Goal: Check status: Check status

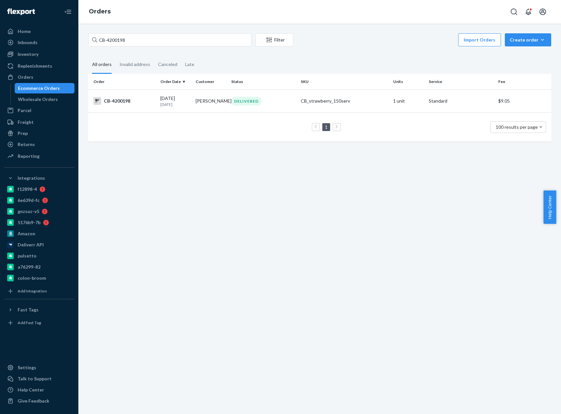
click at [114, 34] on input "CB-4200198" at bounding box center [169, 39] width 163 height 13
type input "CB- 4064837"
click at [123, 103] on div "CB-4064837" at bounding box center [124, 101] width 62 height 8
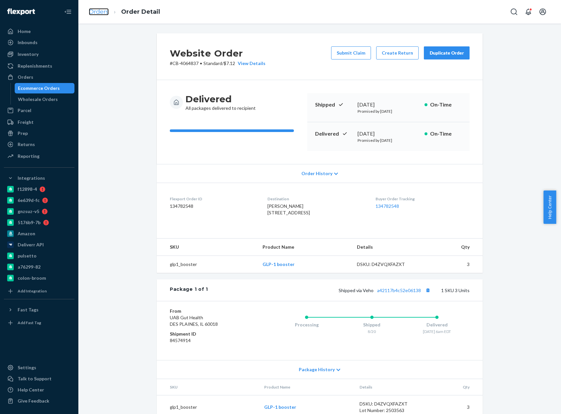
click at [96, 14] on link "Orders" at bounding box center [99, 11] width 20 height 7
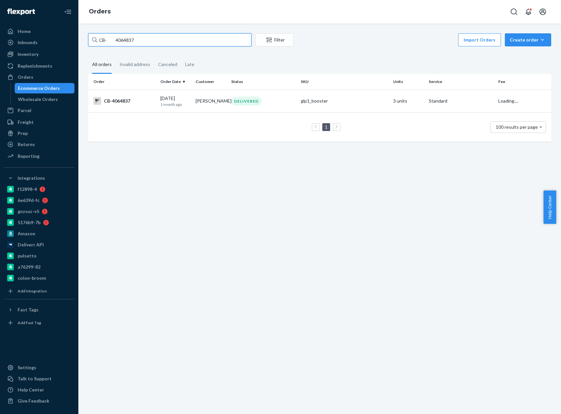
click at [111, 37] on input "CB- 4064837" at bounding box center [169, 39] width 163 height 13
drag, startPoint x: 107, startPoint y: 40, endPoint x: 227, endPoint y: 61, distance: 122.3
click at [214, 58] on div "CB- 4064837 Filter Import Orders Create order Ecommerce order Removal order All…" at bounding box center [319, 90] width 473 height 115
paste input "4206465"
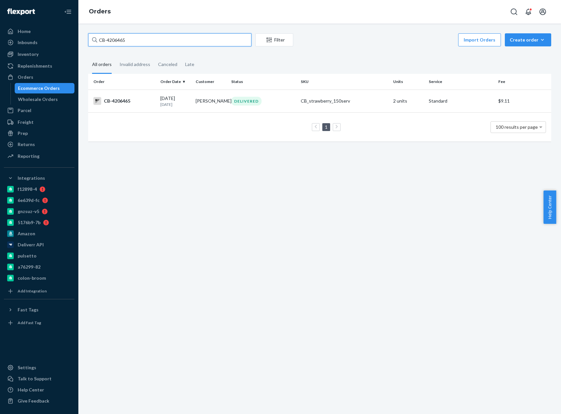
click at [116, 42] on input "CB-4206465" at bounding box center [169, 39] width 163 height 13
paste input "4206096"
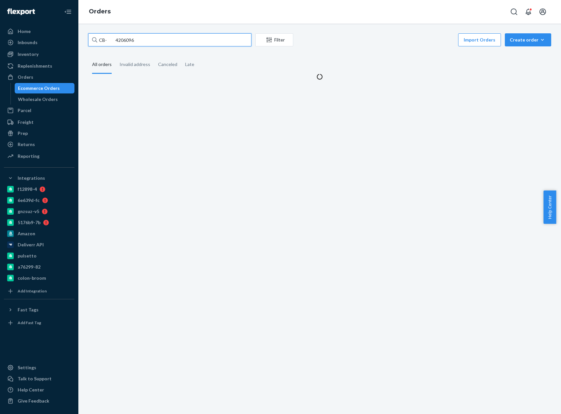
type input "CB- 4206096"
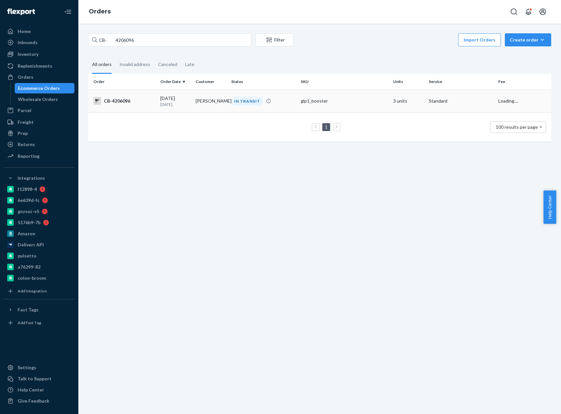
click at [158, 104] on td "09/19/2025 5 days ago" at bounding box center [176, 100] width 36 height 23
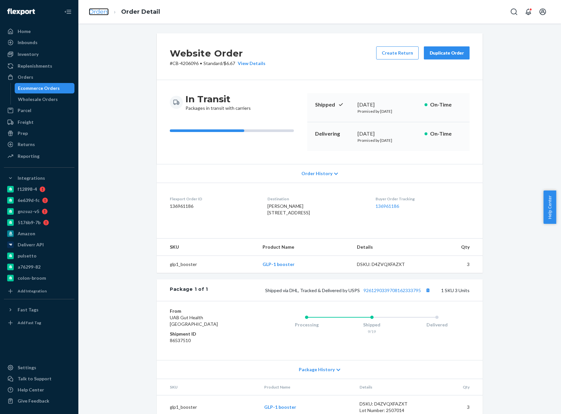
click at [106, 11] on link "Orders" at bounding box center [99, 11] width 20 height 7
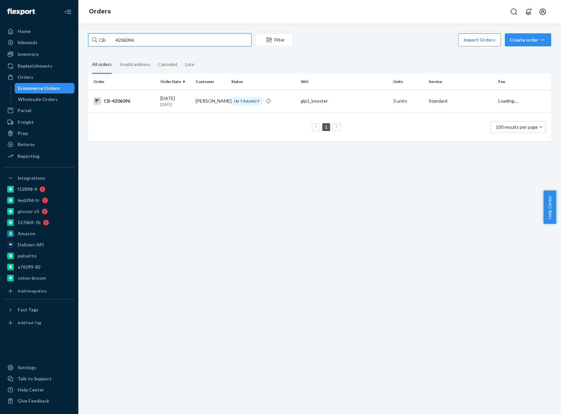
click at [122, 41] on input "CB- 4206096" at bounding box center [169, 39] width 163 height 13
drag, startPoint x: 109, startPoint y: 41, endPoint x: 202, endPoint y: 56, distance: 93.4
click at [171, 50] on div "CB- 4206096 Filter Import Orders Create order Ecommerce order Removal order All…" at bounding box center [319, 90] width 473 height 115
paste input "4206119"
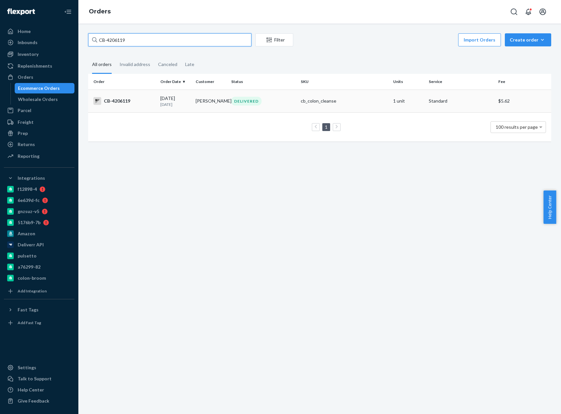
type input "CB-4206119"
click at [196, 103] on td "Nicholas Fromhold" at bounding box center [211, 100] width 36 height 23
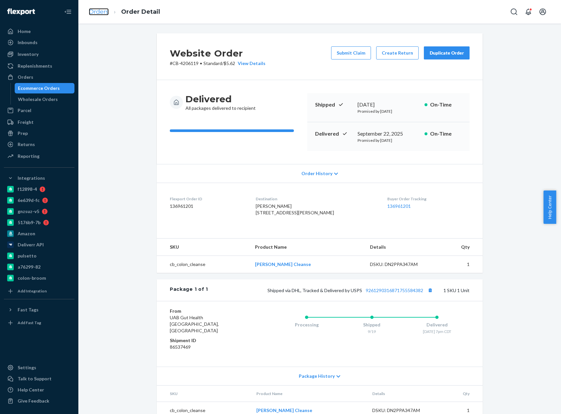
click at [104, 12] on link "Orders" at bounding box center [99, 11] width 20 height 7
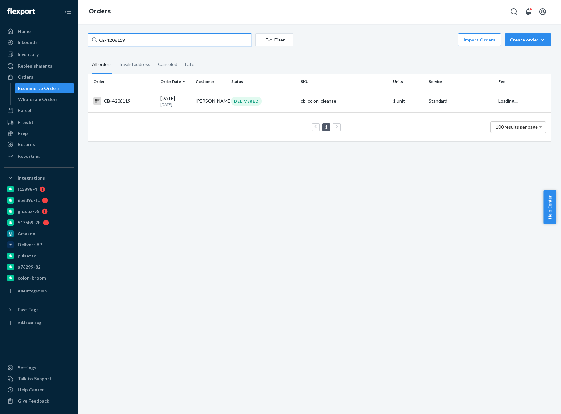
click at [113, 37] on input "CB-4206119" at bounding box center [169, 39] width 163 height 13
drag, startPoint x: 110, startPoint y: 29, endPoint x: 113, endPoint y: 38, distance: 8.8
click at [113, 38] on input "CB-4206119" at bounding box center [169, 39] width 163 height 13
paste input "168154"
type input "CB-4168154"
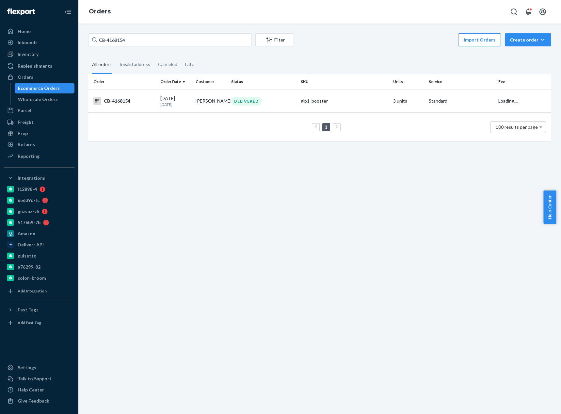
click at [152, 106] on td "CB-4168154" at bounding box center [123, 100] width 70 height 23
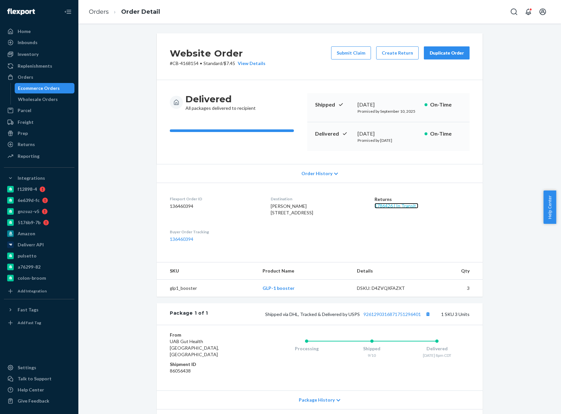
click at [402, 205] on link "1786426 ( In Transit )" at bounding box center [397, 206] width 44 height 6
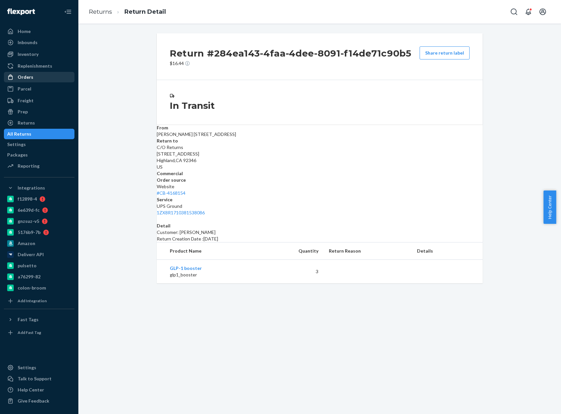
click at [43, 78] on div "Orders" at bounding box center [39, 77] width 69 height 9
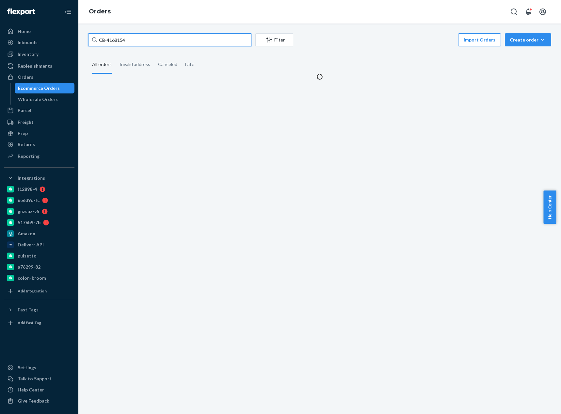
click at [116, 40] on input "CB-4168154" at bounding box center [169, 39] width 163 height 13
paste input "51182"
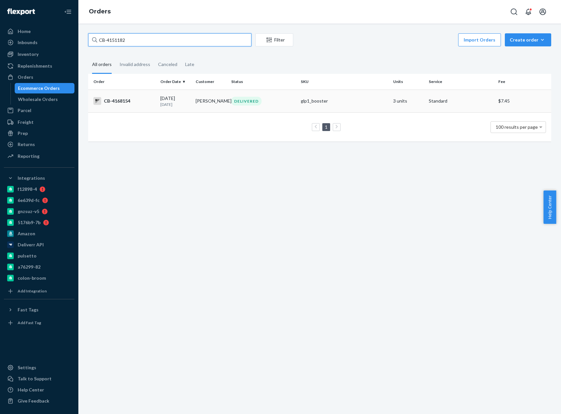
type input "CB-4151182"
click at [119, 105] on td "CB-4168154" at bounding box center [123, 100] width 70 height 23
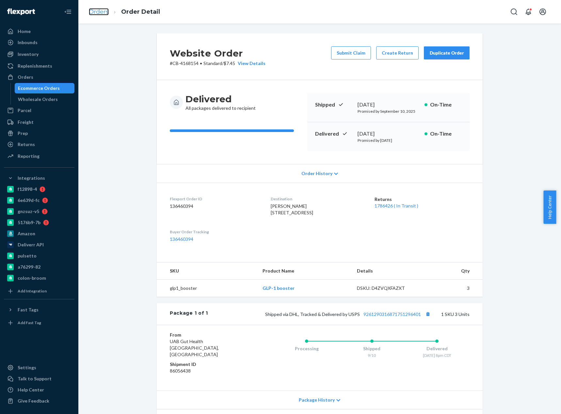
click at [99, 11] on link "Orders" at bounding box center [99, 11] width 20 height 7
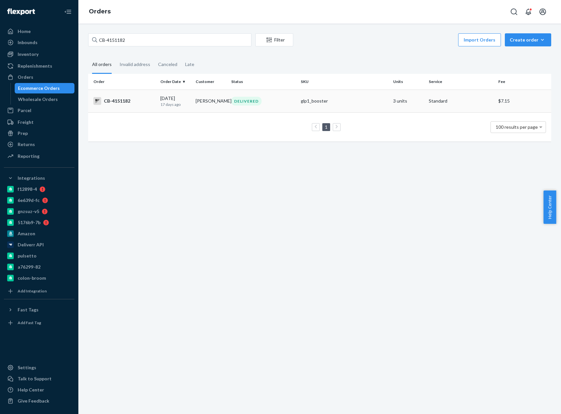
click at [143, 101] on div "CB-4151182" at bounding box center [124, 101] width 62 height 8
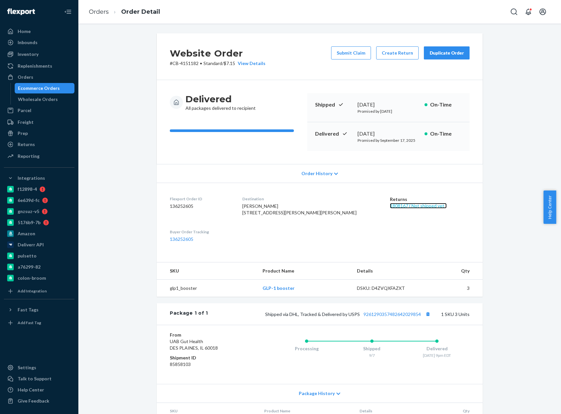
click at [390, 208] on link "1808167 ( Not shipped yet )" at bounding box center [418, 206] width 57 height 6
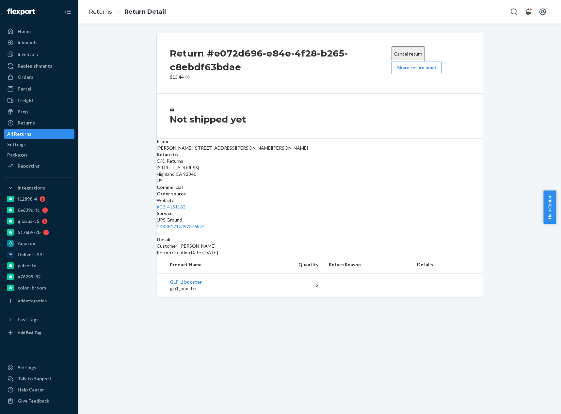
click at [398, 55] on button "Cancel return" at bounding box center [408, 53] width 33 height 15
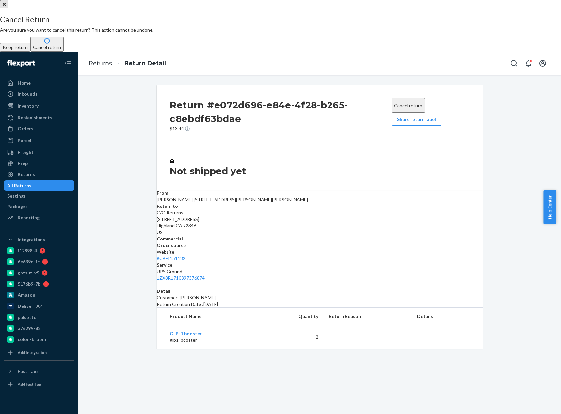
click at [64, 52] on button "Cancel return" at bounding box center [46, 44] width 33 height 15
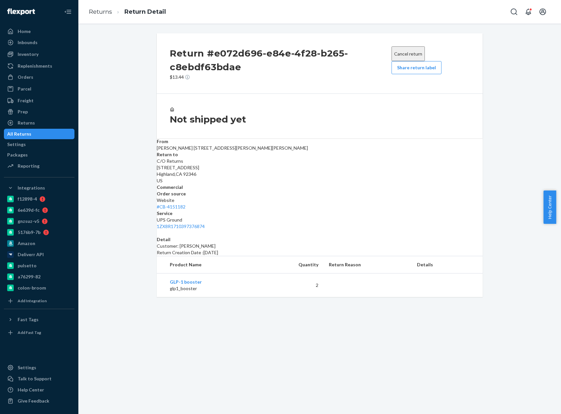
click at [403, 55] on button "Cancel return" at bounding box center [408, 53] width 33 height 15
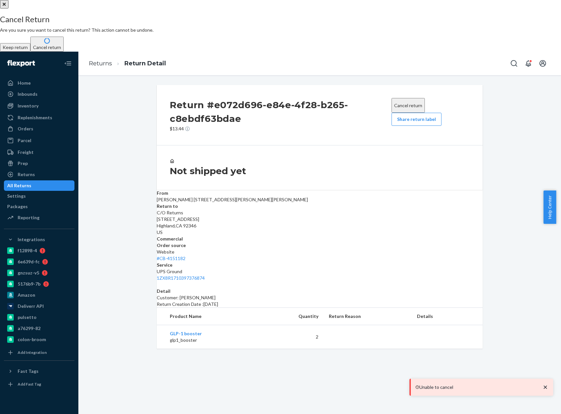
click at [64, 52] on button "Cancel return" at bounding box center [46, 44] width 33 height 15
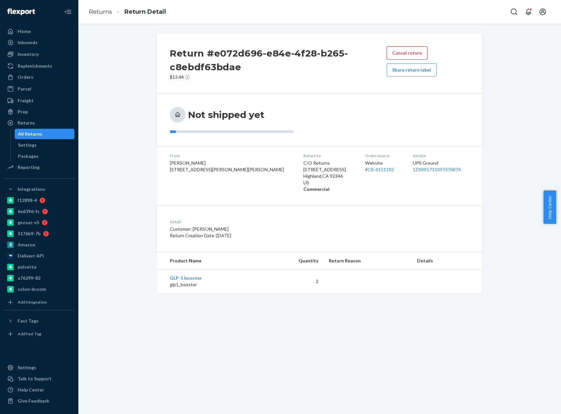
click at [395, 48] on button "Cancel return" at bounding box center [407, 52] width 41 height 13
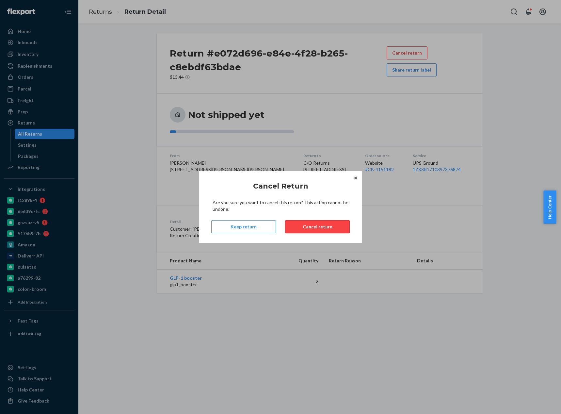
click at [316, 227] on button "Cancel return" at bounding box center [317, 226] width 65 height 13
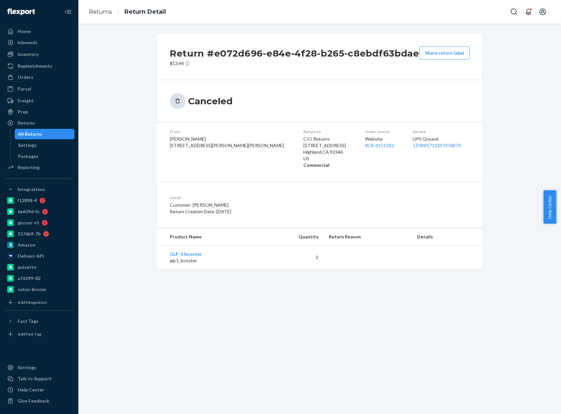
drag, startPoint x: 41, startPoint y: 73, endPoint x: 76, endPoint y: 62, distance: 36.0
click at [41, 73] on div "Orders" at bounding box center [39, 77] width 69 height 9
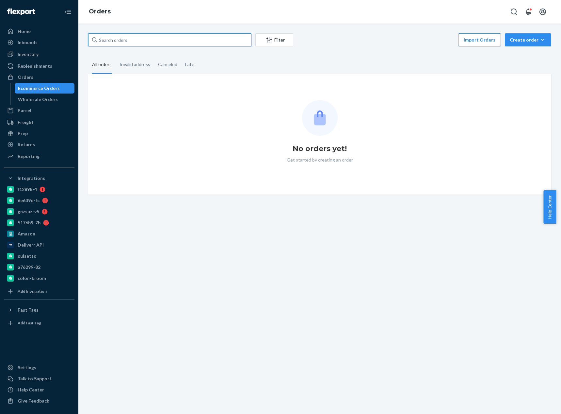
click at [116, 35] on input "text" at bounding box center [169, 39] width 163 height 13
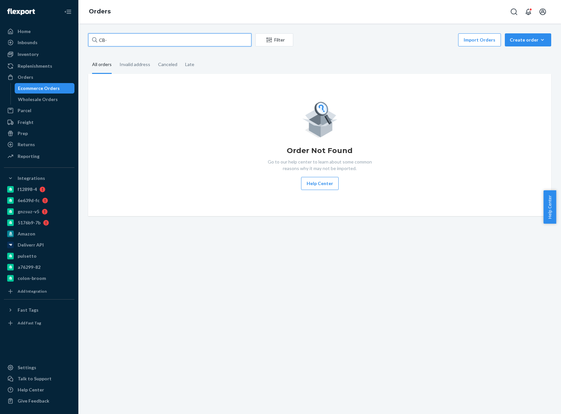
paste input "4171896"
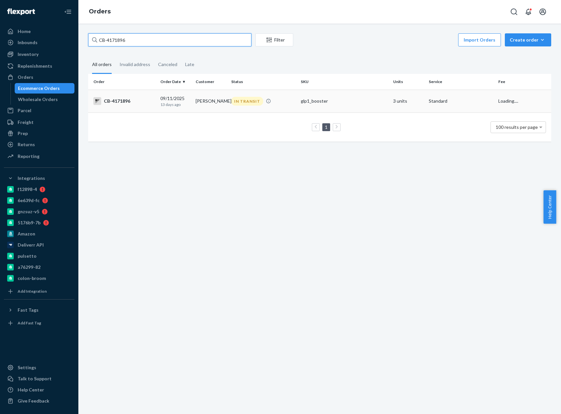
type input "CB-4171896"
click at [128, 101] on div "CB-4171896" at bounding box center [124, 101] width 62 height 8
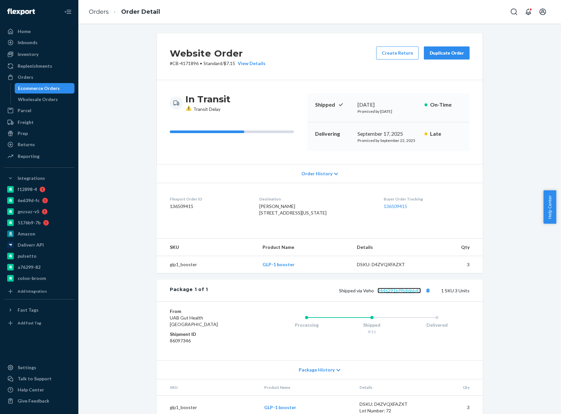
click at [402, 293] on link "9446291bf9b86bb43" at bounding box center [399, 290] width 43 height 6
click at [107, 13] on link "Orders" at bounding box center [99, 11] width 20 height 7
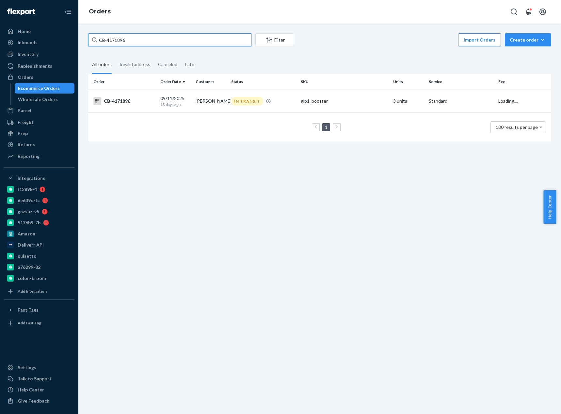
click at [130, 44] on input "CB-4171896" at bounding box center [169, 39] width 163 height 13
paste input "09225"
type input "CB-4092256"
click at [129, 102] on div "CB-4092256" at bounding box center [124, 101] width 62 height 8
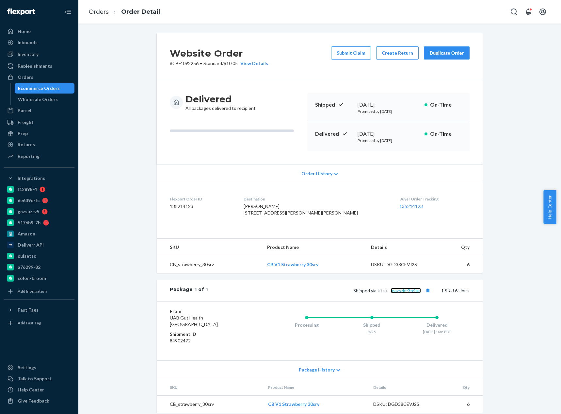
click at [405, 293] on link "mazszkg3p4uq" at bounding box center [406, 290] width 30 height 6
click at [100, 9] on link "Orders" at bounding box center [99, 11] width 20 height 7
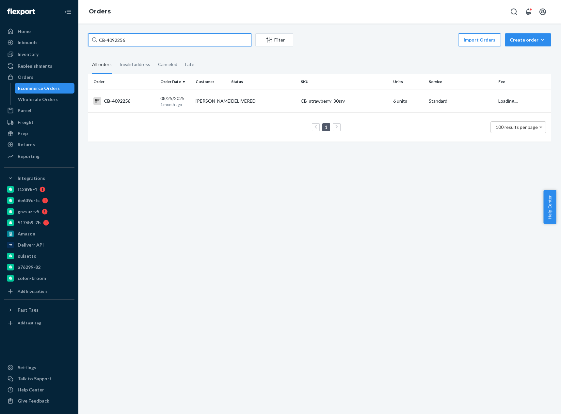
click at [120, 42] on input "CB-4092256" at bounding box center [169, 39] width 163 height 13
paste input "3959139"
type input "CB-3959139"
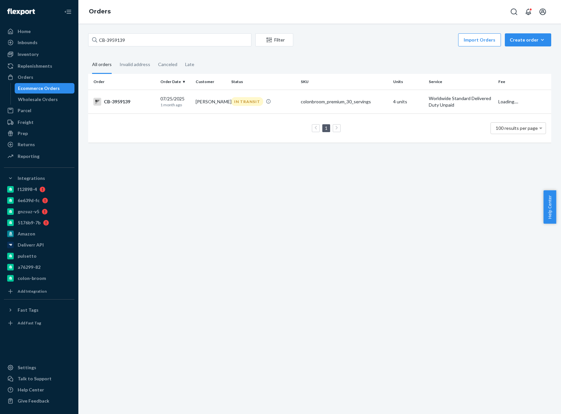
click at [143, 95] on td "CB-3959139" at bounding box center [123, 101] width 70 height 24
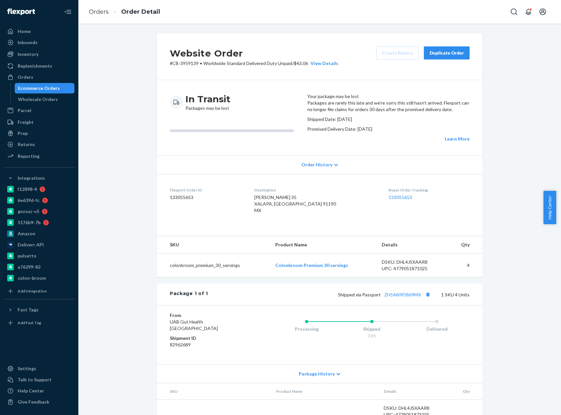
click at [99, 17] on ol "Orders Order Detail" at bounding box center [125, 11] width 82 height 19
click at [98, 14] on link "Orders" at bounding box center [99, 11] width 20 height 7
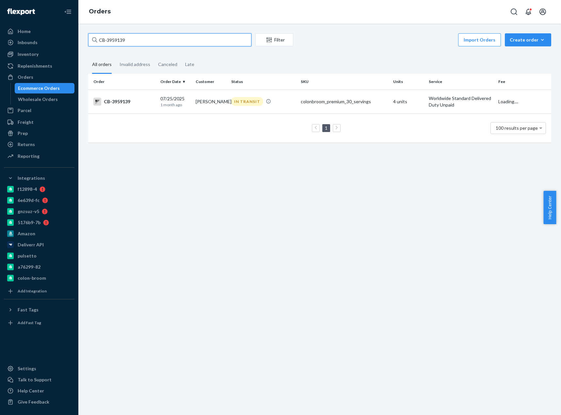
click at [117, 35] on input "CB-3959139" at bounding box center [169, 39] width 163 height 13
paste input "4153808"
type input "CB-4153808"
click at [145, 107] on td "CB-4153808" at bounding box center [123, 100] width 70 height 23
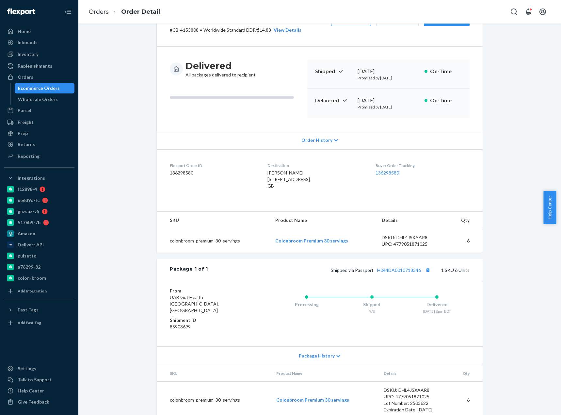
scroll to position [51, 0]
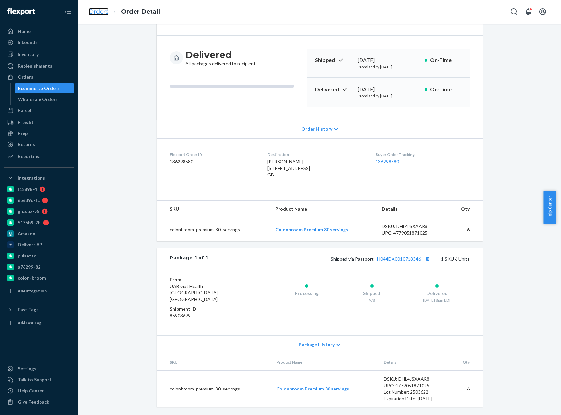
click at [96, 12] on link "Orders" at bounding box center [99, 11] width 20 height 7
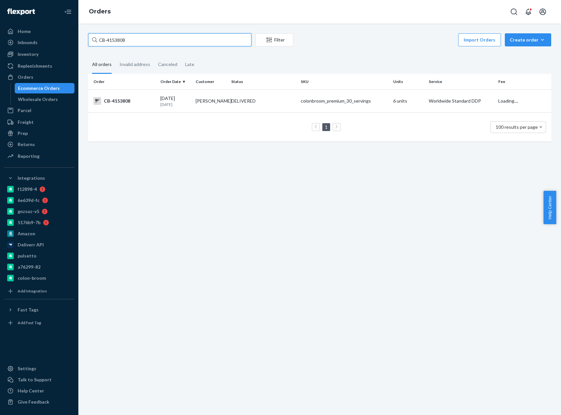
click at [123, 41] on input "CB-4153808" at bounding box center [169, 39] width 163 height 13
paste input "20573"
type input "CB-4205738"
click at [149, 110] on td "CB-4205738" at bounding box center [123, 100] width 70 height 23
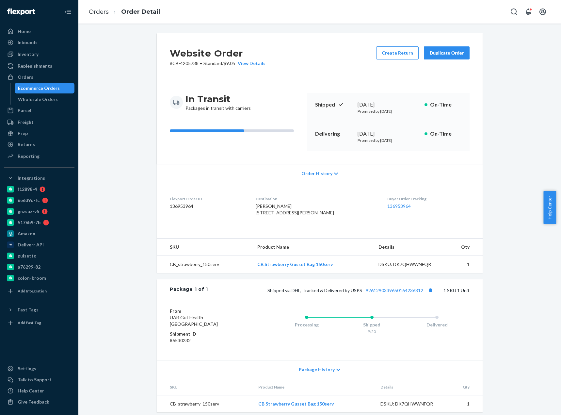
click at [186, 63] on p "# CB-4205738 • Standard / $9.05 View Details" at bounding box center [218, 63] width 96 height 7
click at [187, 63] on p "# CB-4205738 • Standard / $9.05 View Details" at bounding box center [218, 63] width 96 height 7
copy p "4205738"
drag, startPoint x: 428, startPoint y: 303, endPoint x: 548, endPoint y: 253, distance: 130.5
click at [428, 294] on button "Copy tracking number" at bounding box center [430, 290] width 8 height 8
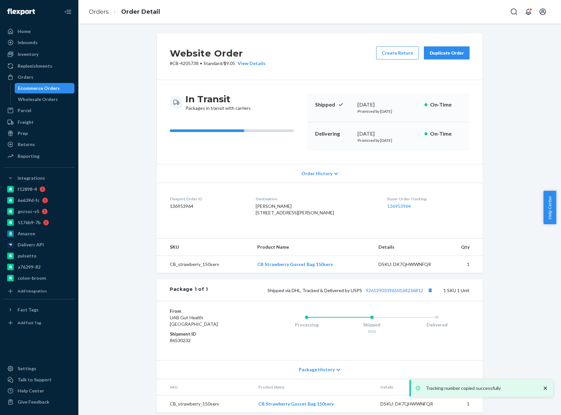
click at [396, 294] on div "Shipped via DHL, Tracked & Delivered by USPS 9261290339650164236812 1 SKU 1 Unit" at bounding box center [339, 290] width 262 height 8
click at [397, 293] on link "9261290339650164236812" at bounding box center [394, 290] width 57 height 6
